Goal: Task Accomplishment & Management: Manage account settings

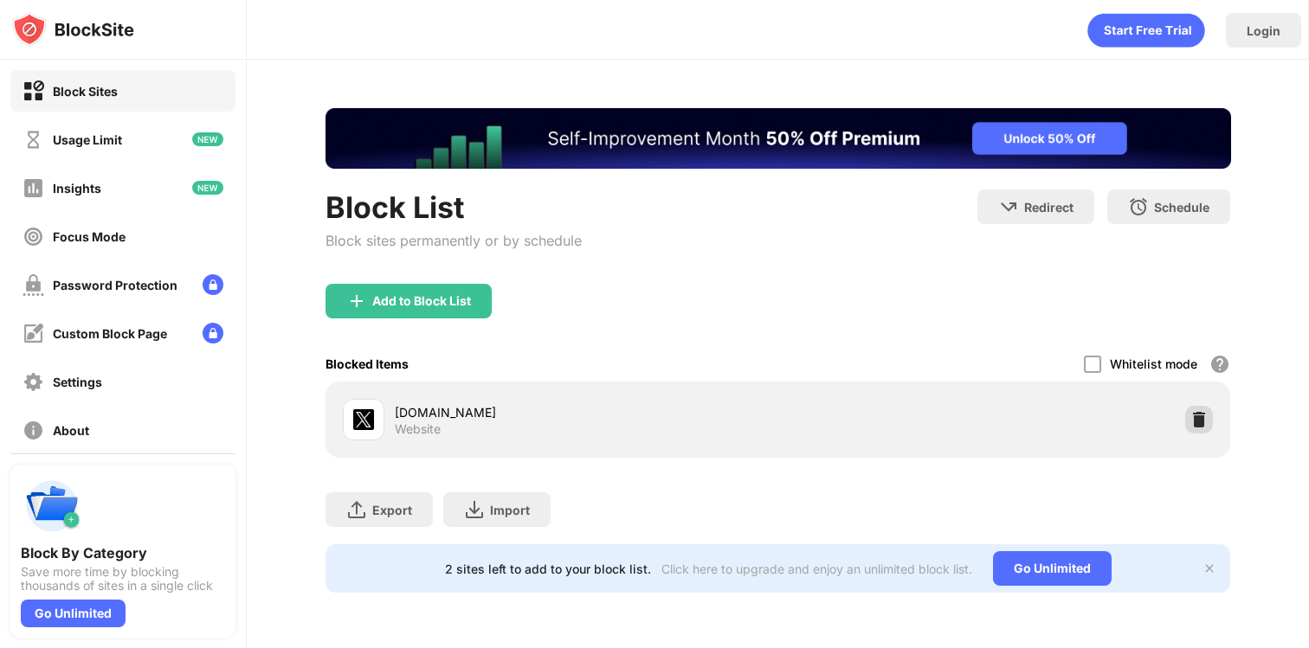
click at [1208, 415] on div at bounding box center [1199, 420] width 28 height 28
